Goal: Task Accomplishment & Management: Complete application form

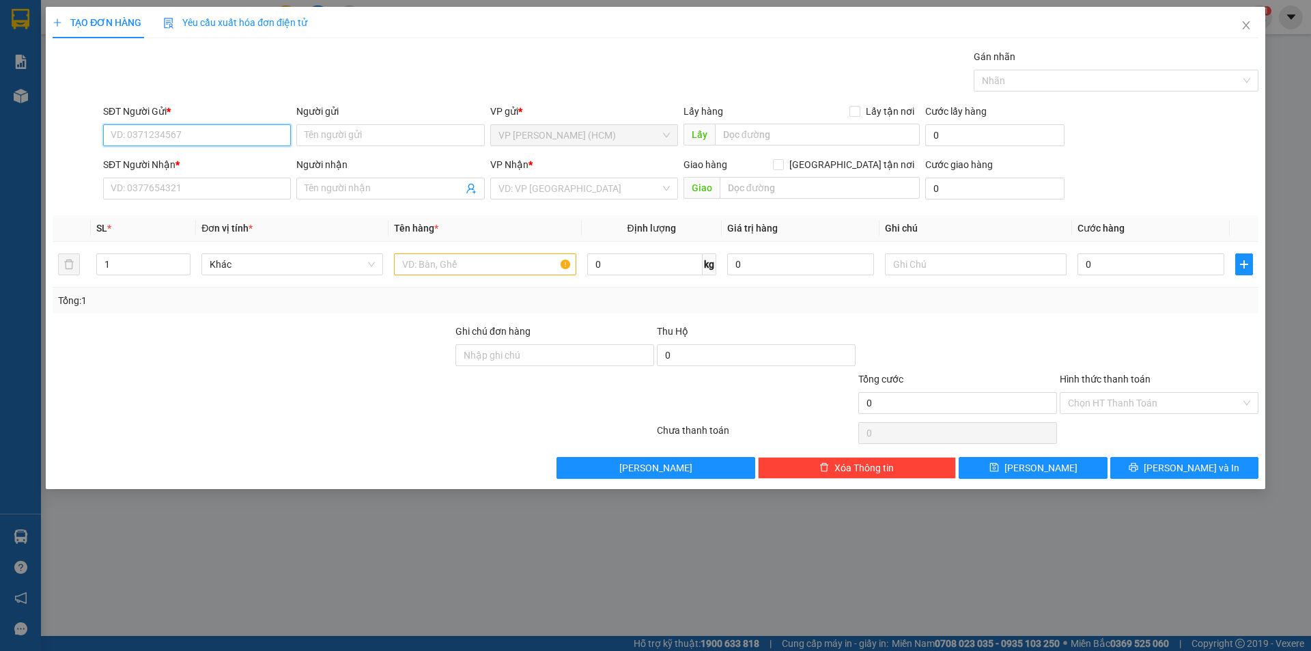
click at [242, 136] on input "SĐT Người Gửi *" at bounding box center [197, 135] width 188 height 22
type input "0379152535"
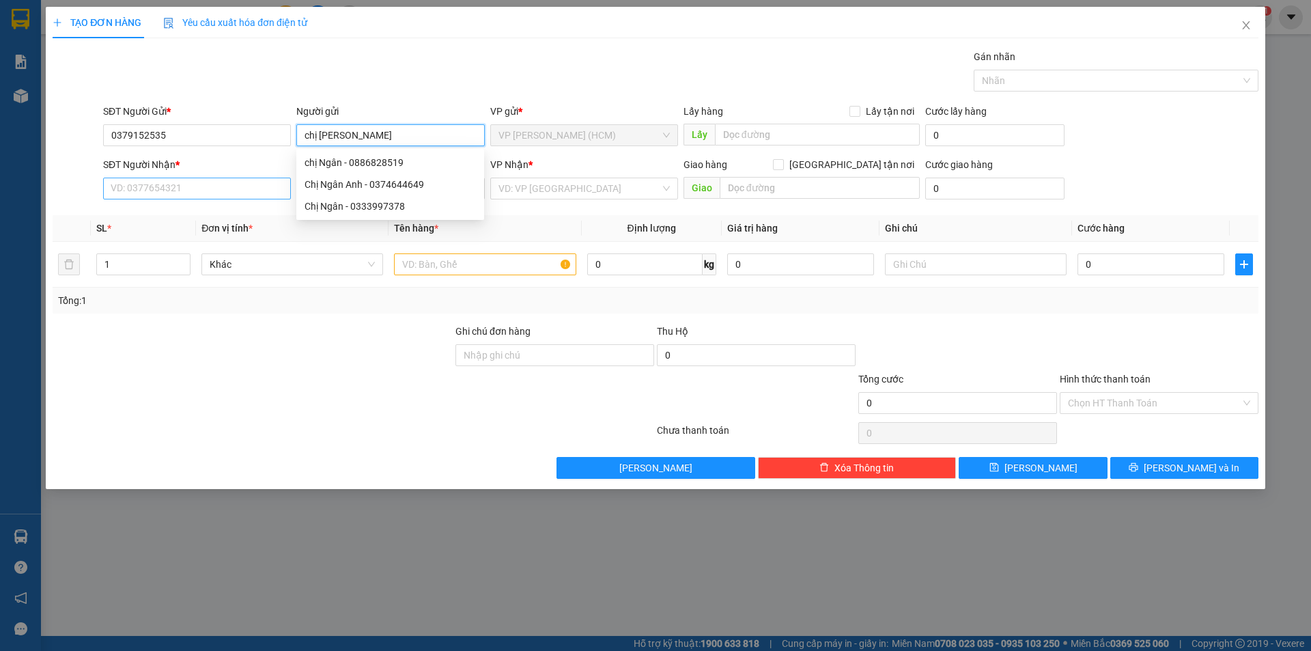
type input "chị [PERSON_NAME]"
click at [120, 193] on input "SĐT Người Nhận *" at bounding box center [197, 189] width 188 height 22
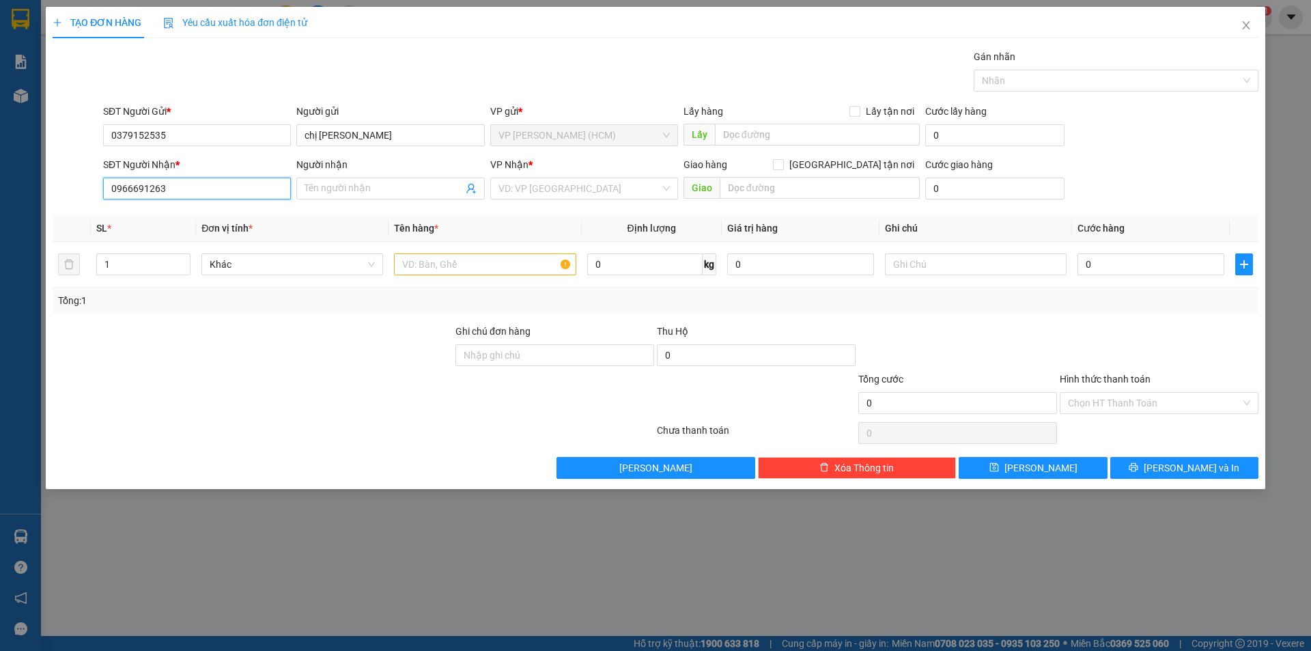
type input "0966691263"
click at [371, 324] on div at bounding box center [252, 348] width 403 height 48
click at [623, 190] on input "search" at bounding box center [579, 188] width 162 height 20
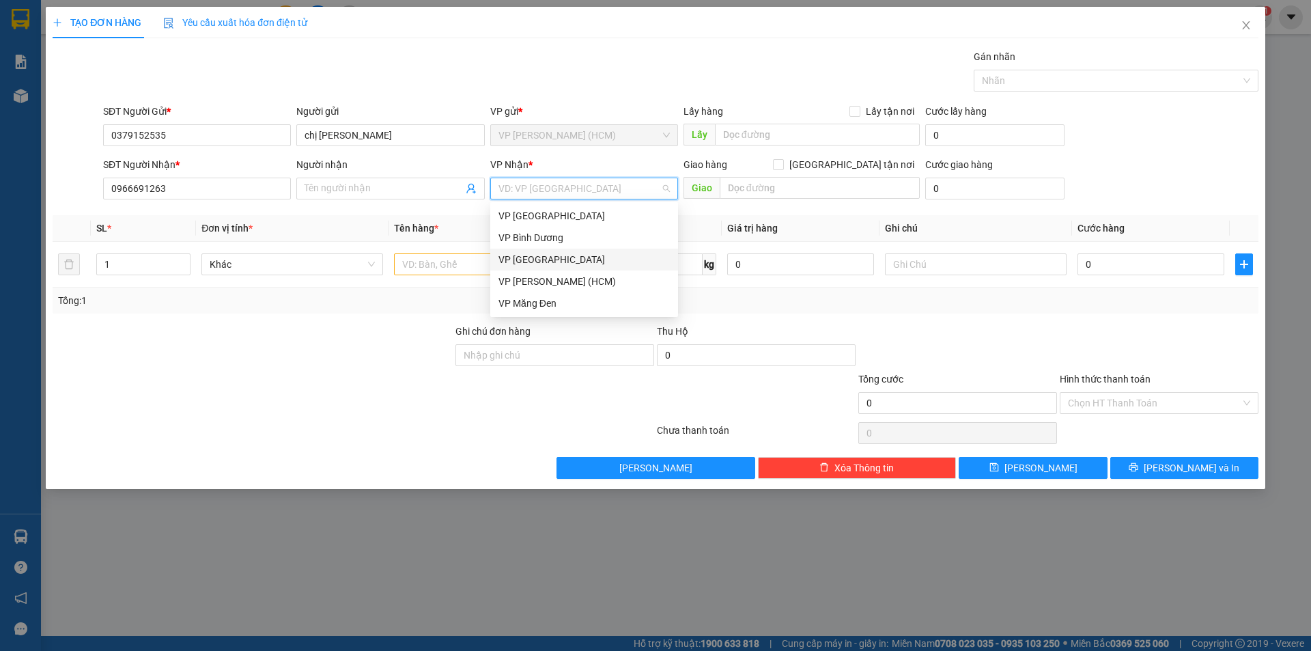
click at [556, 254] on div "VP [GEOGRAPHIC_DATA]" at bounding box center [583, 259] width 171 height 15
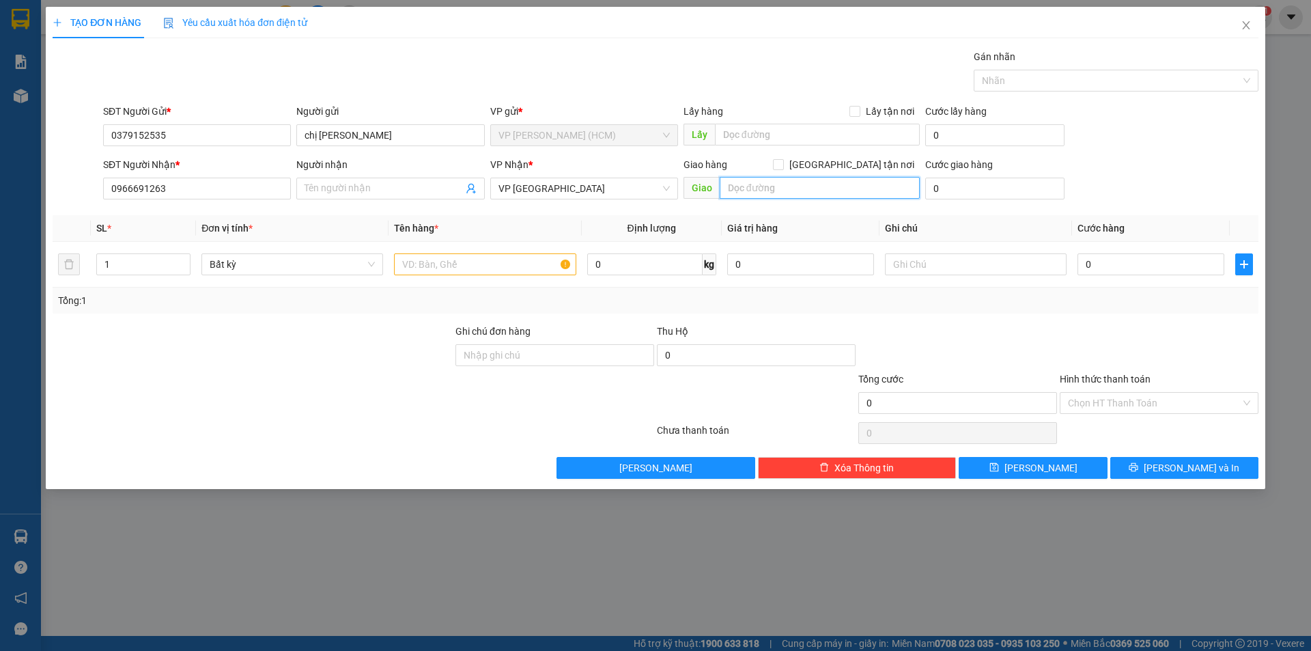
click at [814, 188] on input "text" at bounding box center [820, 188] width 200 height 22
type input "[PERSON_NAME]"
click at [515, 265] on input "text" at bounding box center [485, 264] width 182 height 22
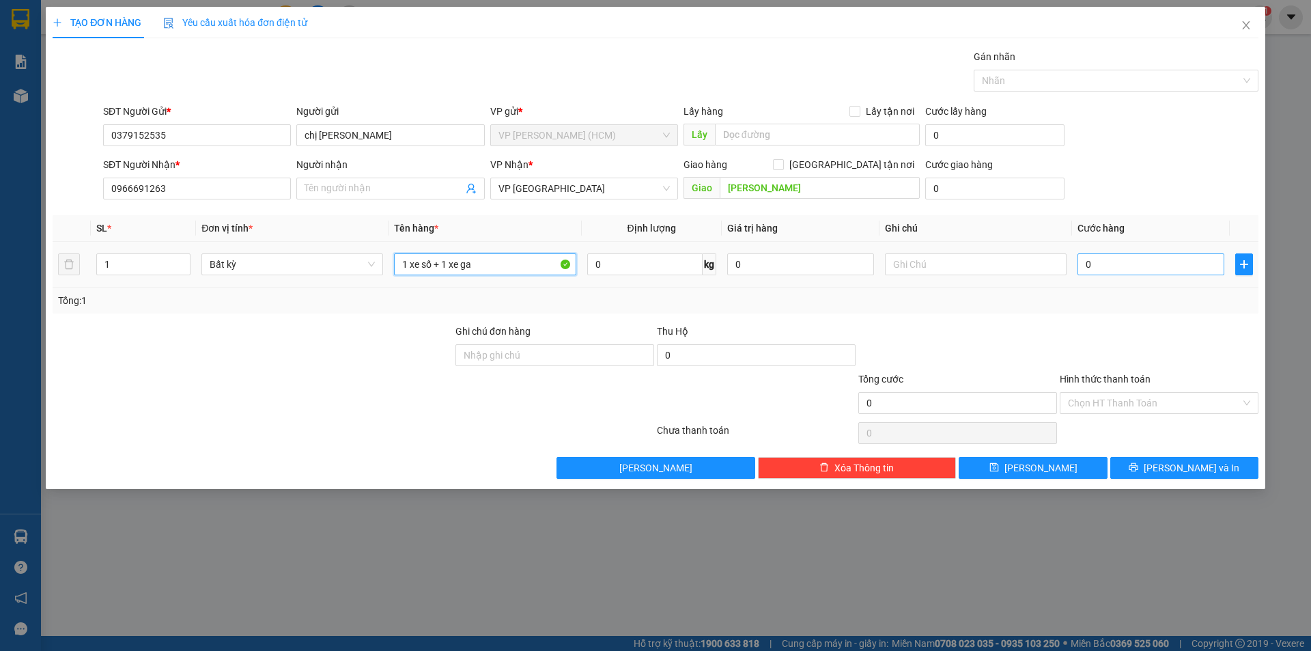
type input "1 xe số + 1 xe ga"
click at [1102, 268] on input "0" at bounding box center [1150, 264] width 147 height 22
type input "7"
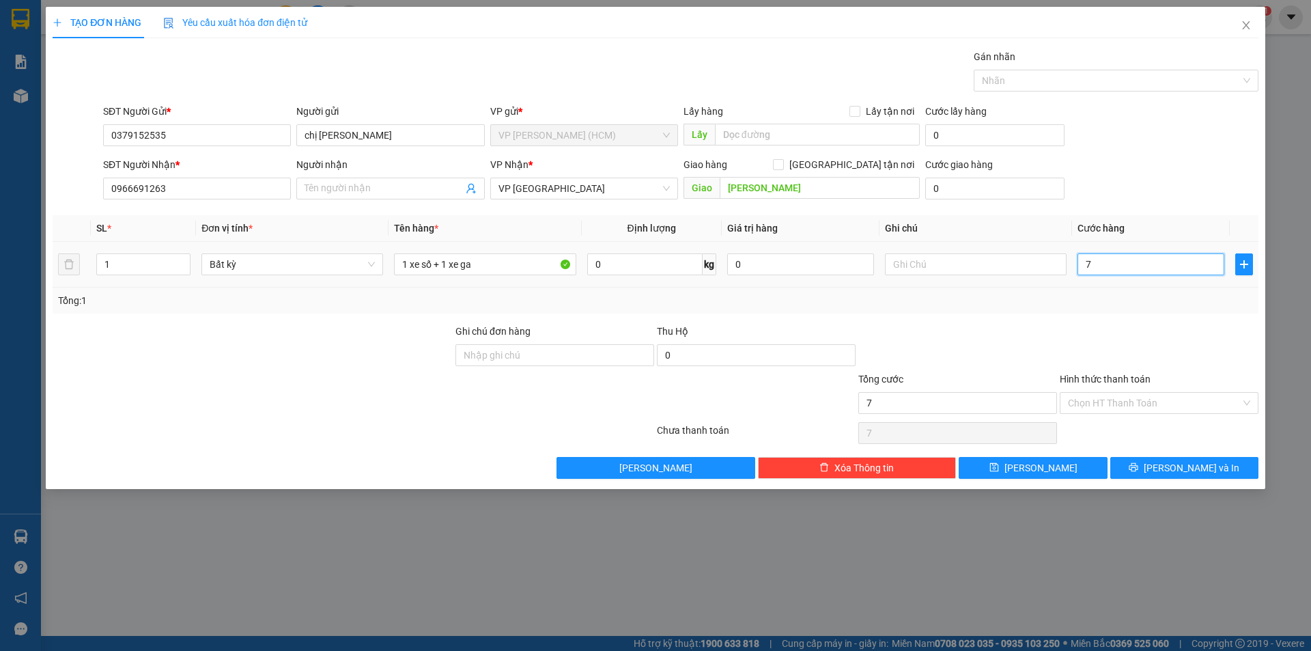
type input "70"
type input "700"
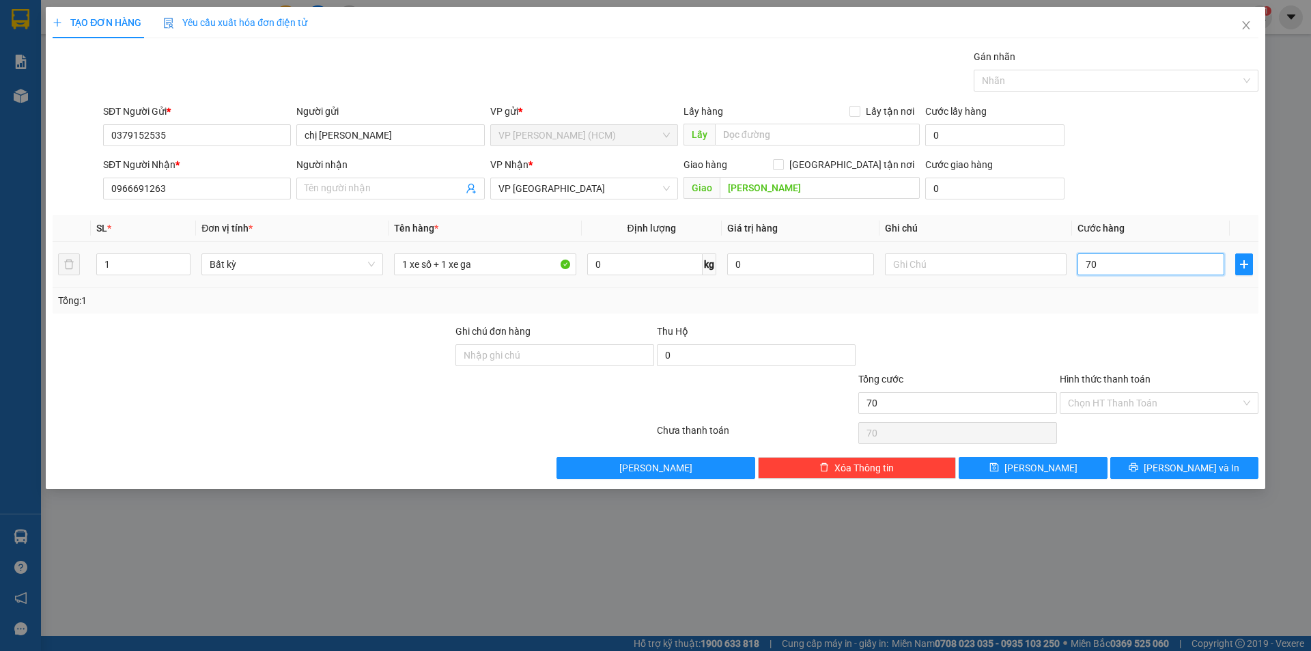
type input "700"
type input "7.000"
type input "70.000"
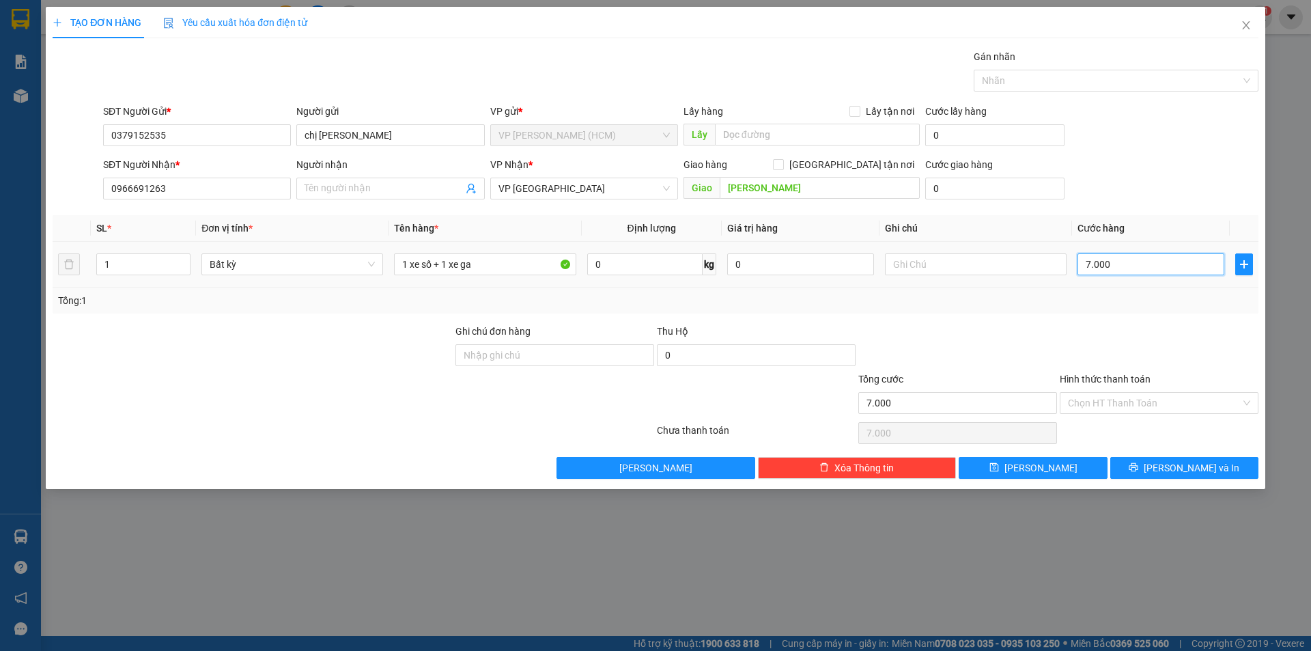
type input "70.000"
type input "700.000"
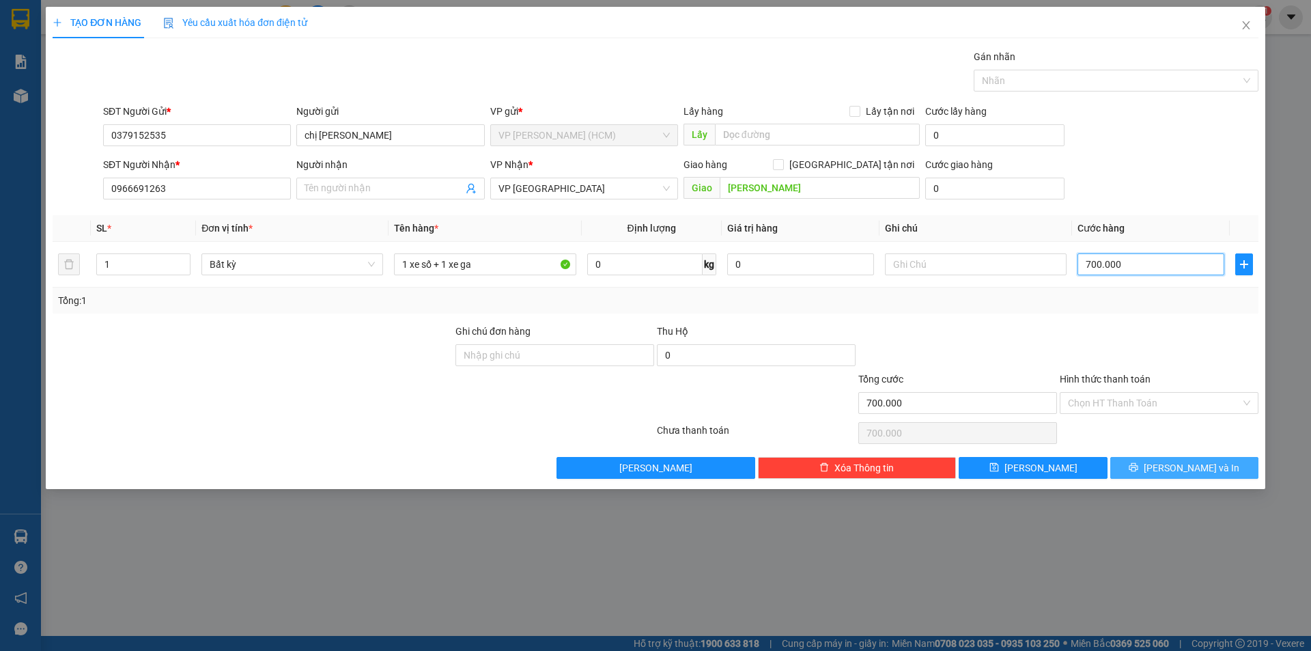
type input "700.000"
click at [1187, 466] on span "[PERSON_NAME] và In" at bounding box center [1192, 467] width 96 height 15
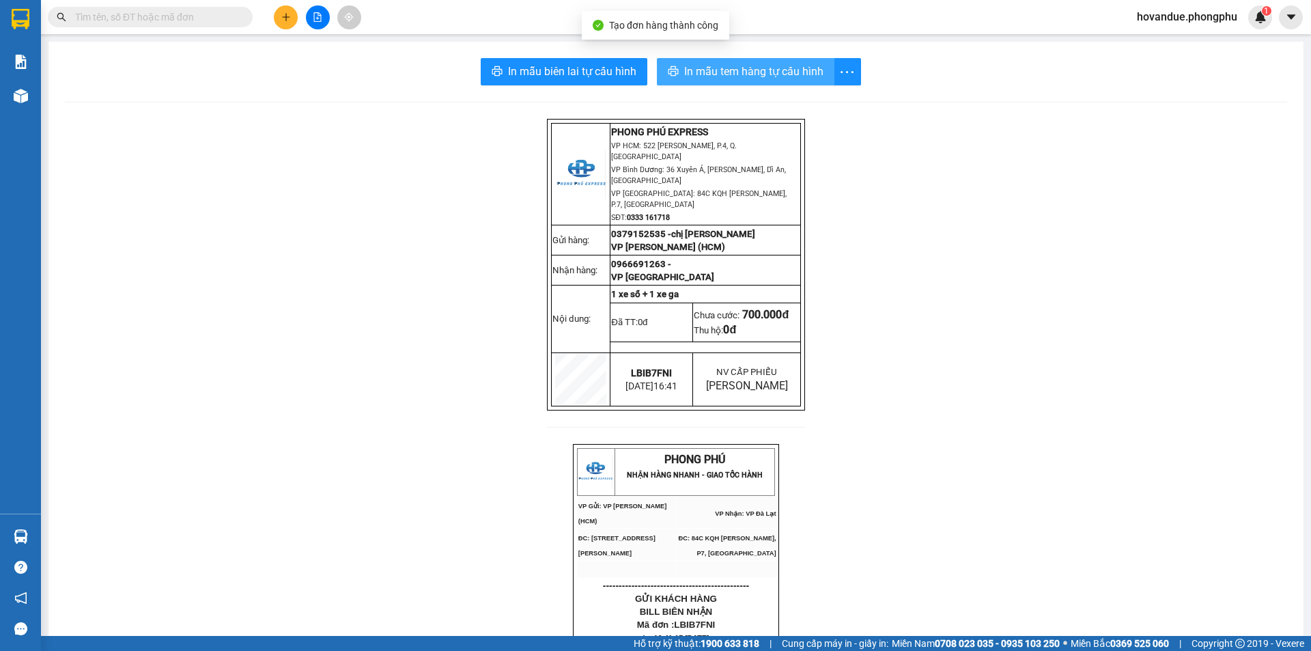
click at [705, 76] on span "In mẫu tem hàng tự cấu hình" at bounding box center [753, 71] width 139 height 17
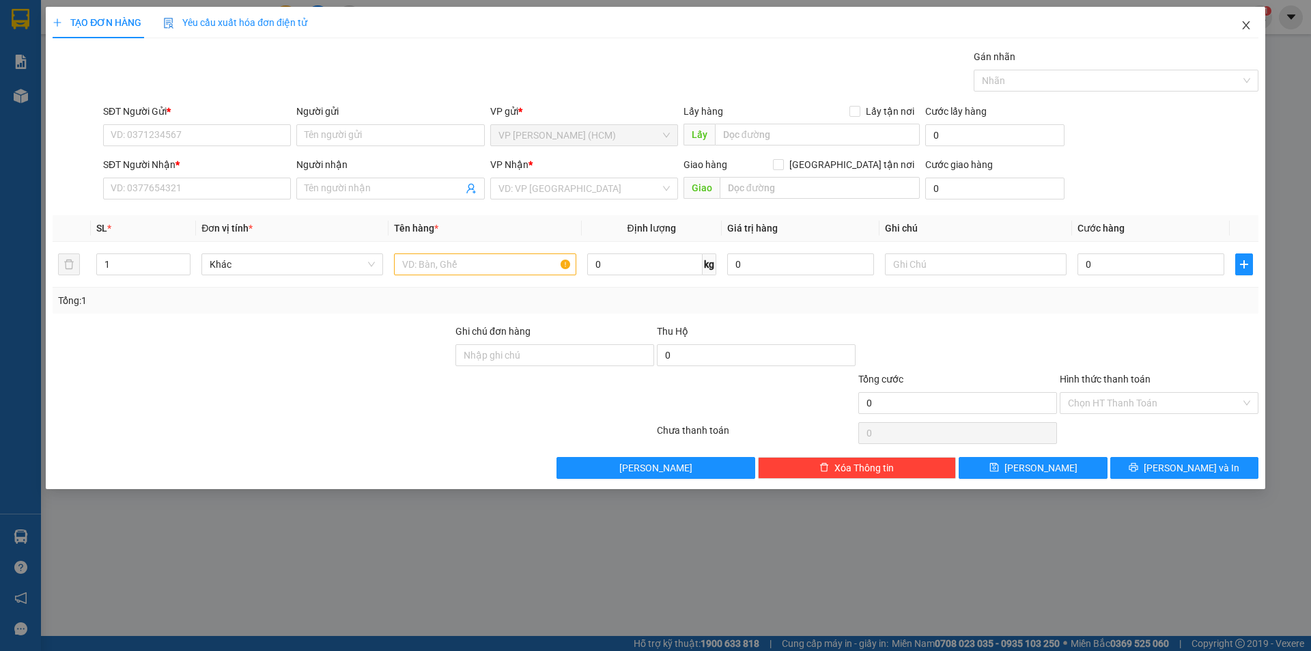
click at [1249, 25] on icon "close" at bounding box center [1246, 25] width 11 height 11
